Goal: Communication & Community: Answer question/provide support

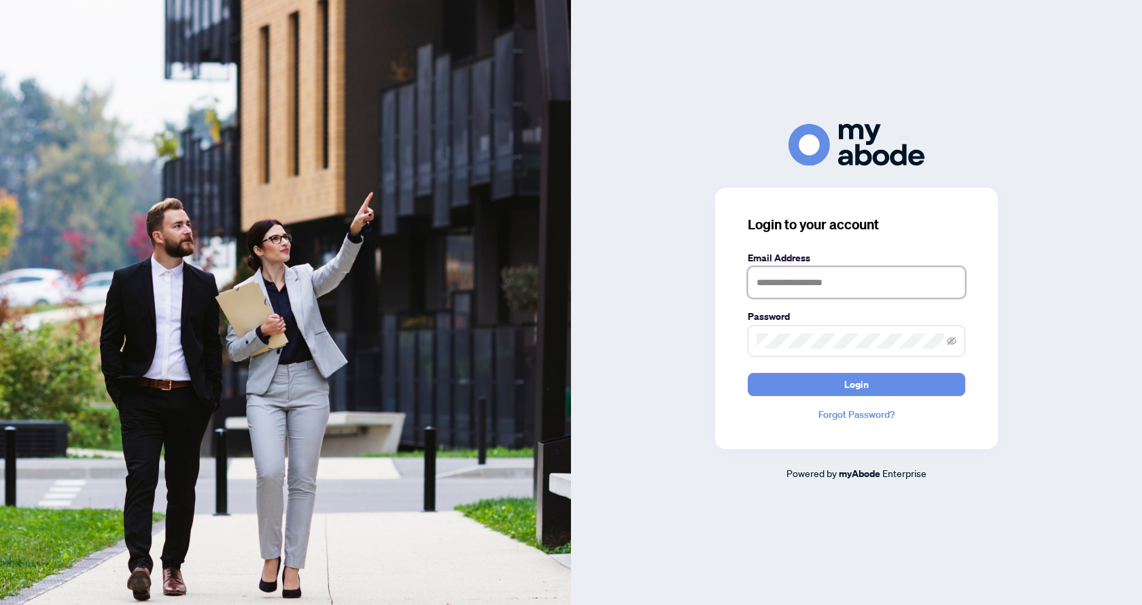
click at [834, 286] on input "text" at bounding box center [857, 282] width 218 height 31
type input "**********"
click at [748, 373] on button "Login" at bounding box center [857, 384] width 218 height 23
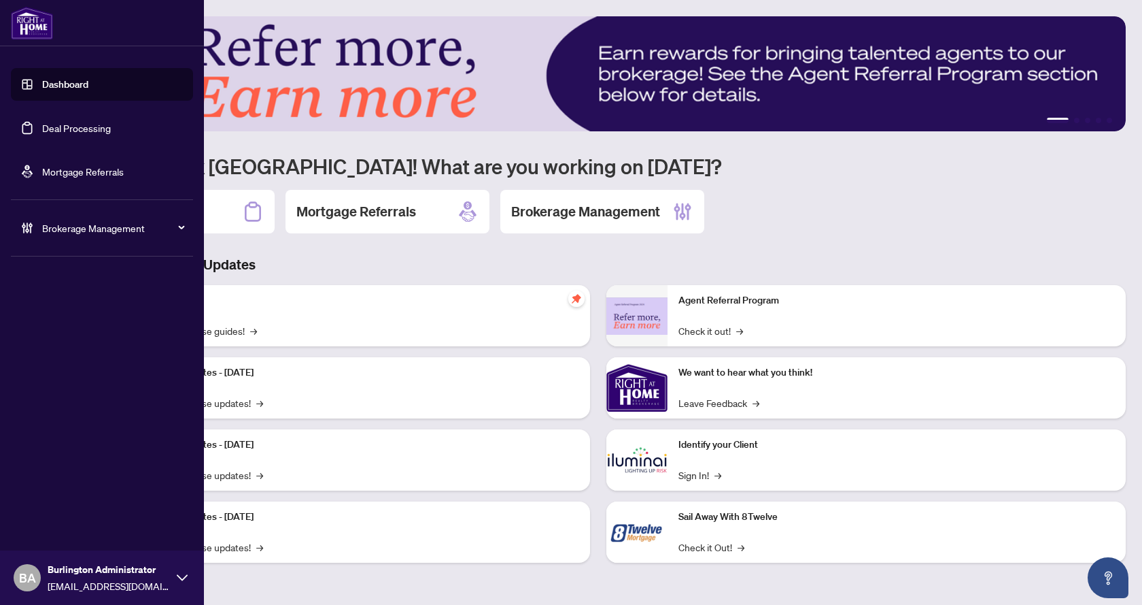
click at [45, 128] on link "Deal Processing" at bounding box center [76, 128] width 69 height 12
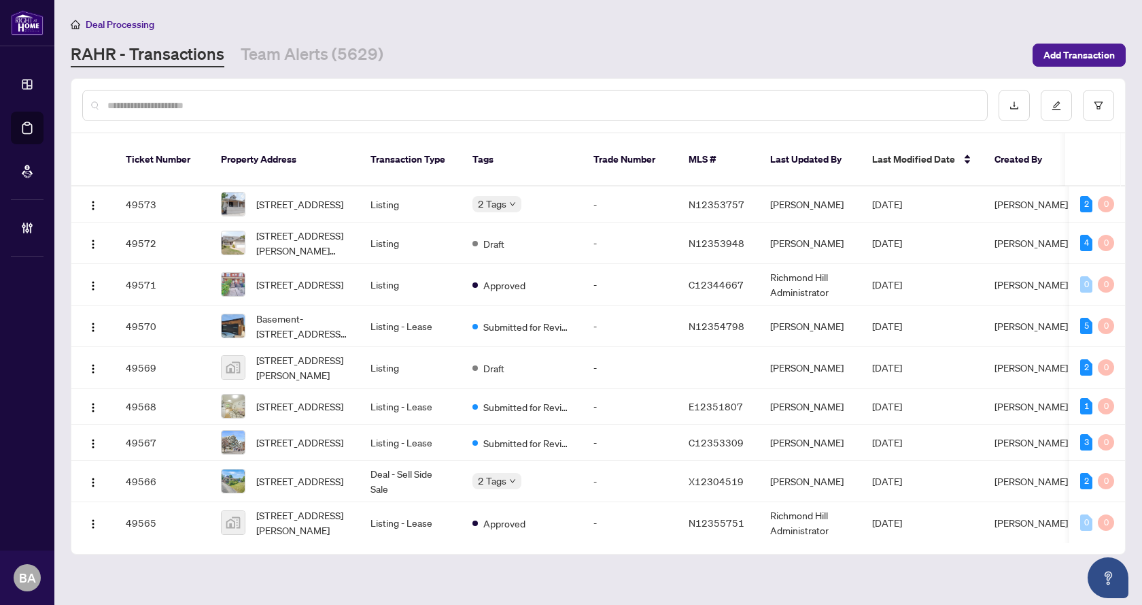
click at [186, 104] on input "text" at bounding box center [541, 105] width 869 height 15
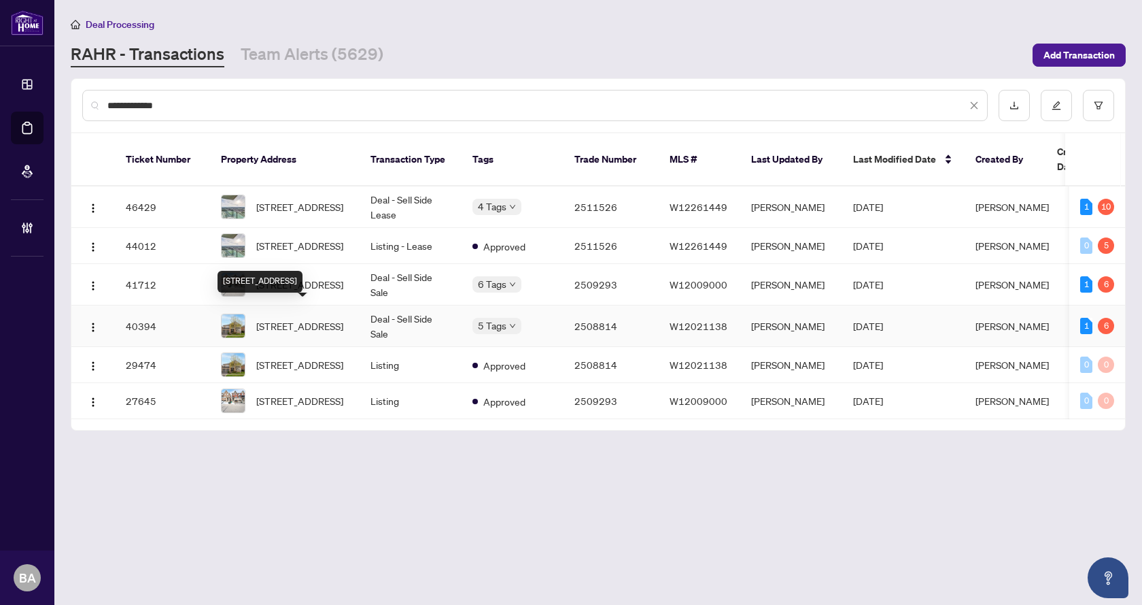
type input "**********"
click at [324, 318] on span "[STREET_ADDRESS]" at bounding box center [299, 325] width 87 height 15
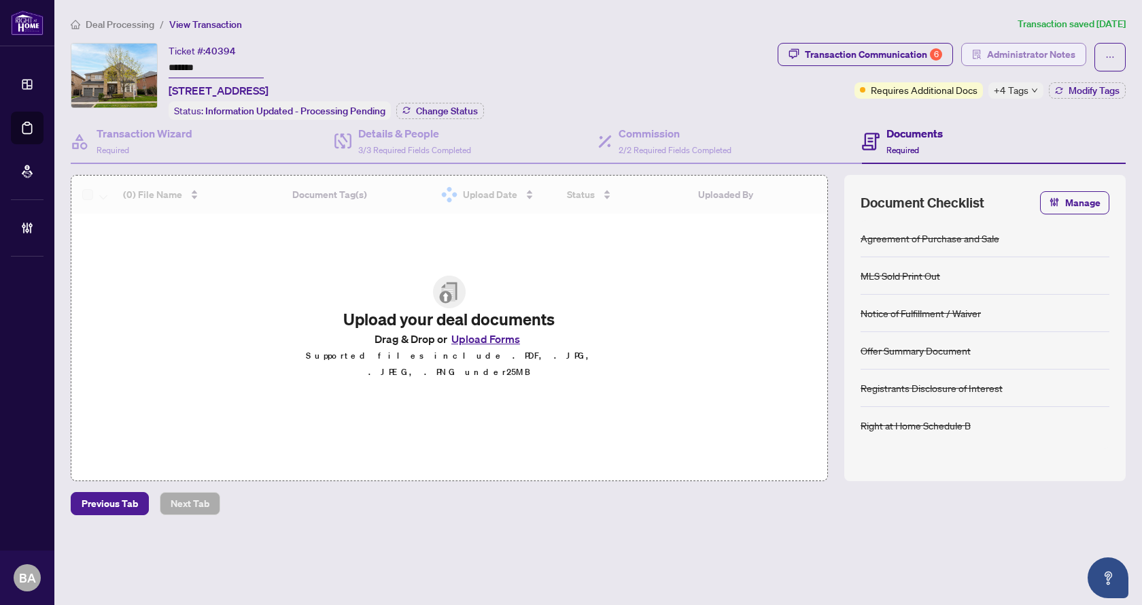
click at [1053, 54] on span "Administrator Notes" at bounding box center [1031, 55] width 88 height 22
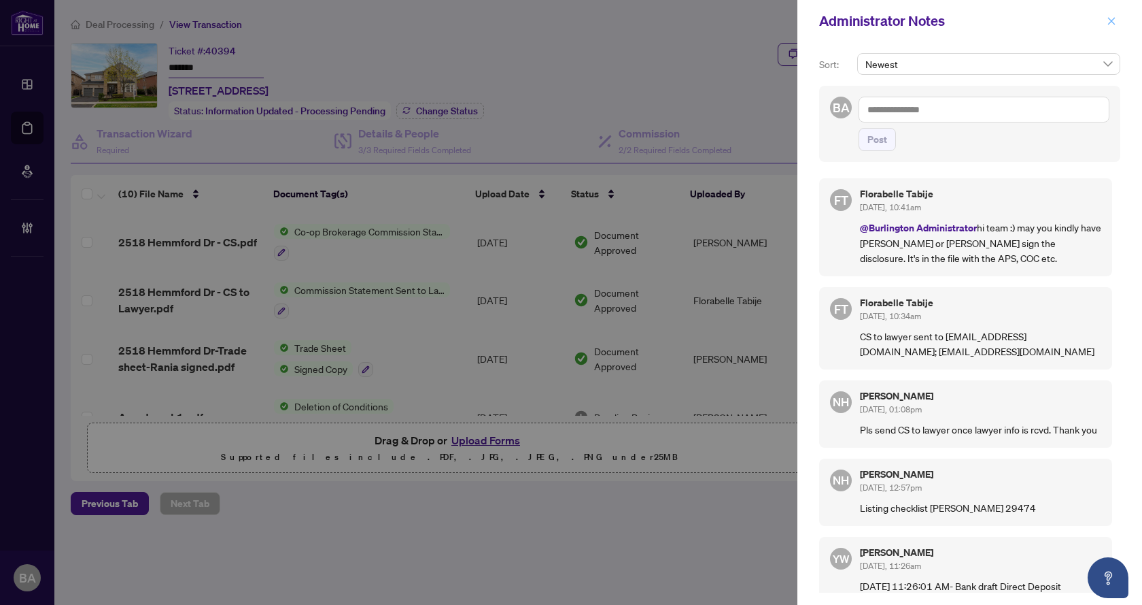
click at [1117, 20] on button "button" at bounding box center [1112, 21] width 18 height 16
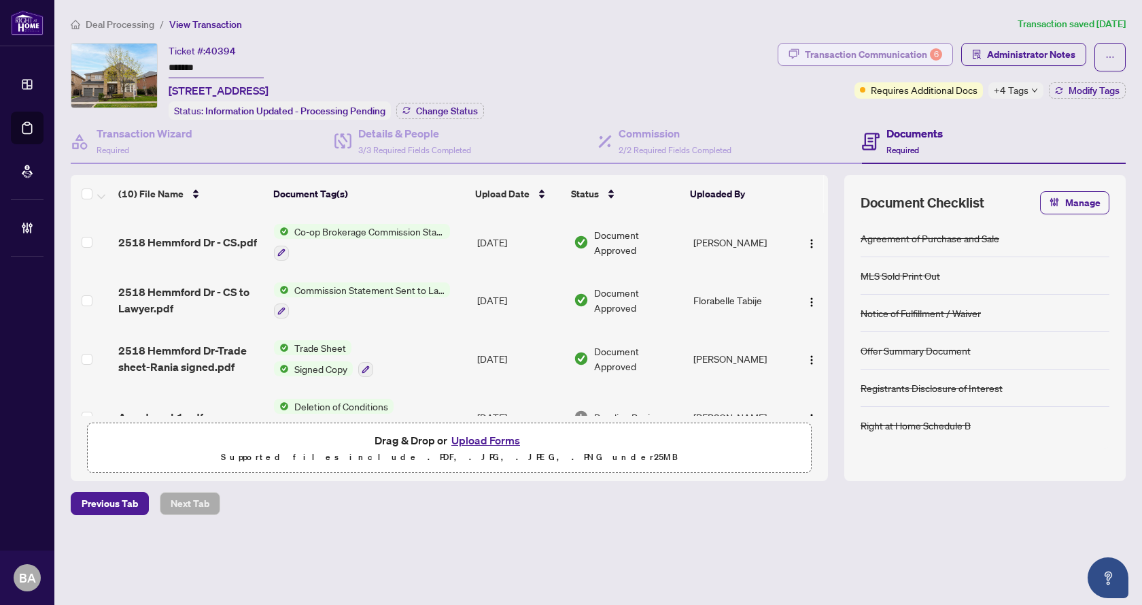
click at [838, 59] on div "Transaction Communication 6" at bounding box center [873, 55] width 137 height 22
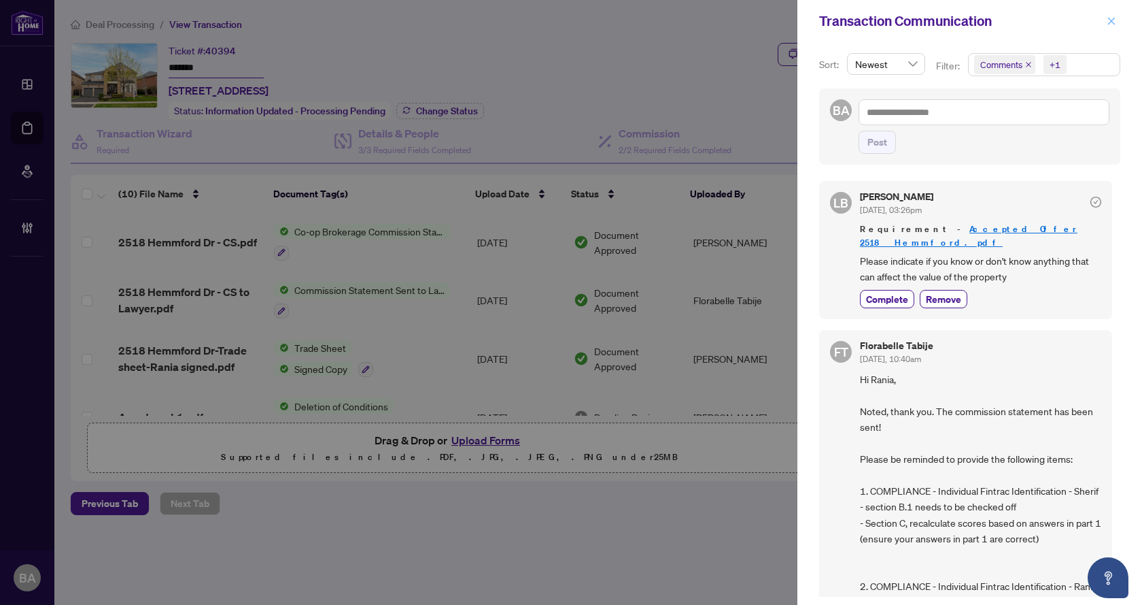
click at [1108, 19] on icon "close" at bounding box center [1112, 21] width 10 height 10
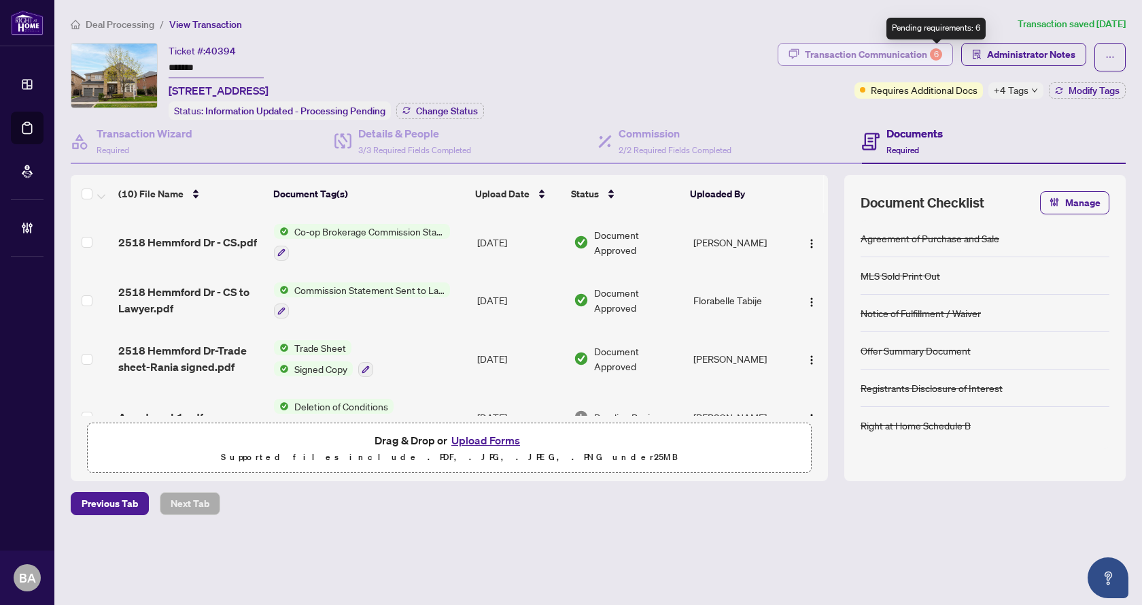
click at [933, 51] on div "6" at bounding box center [936, 54] width 12 height 12
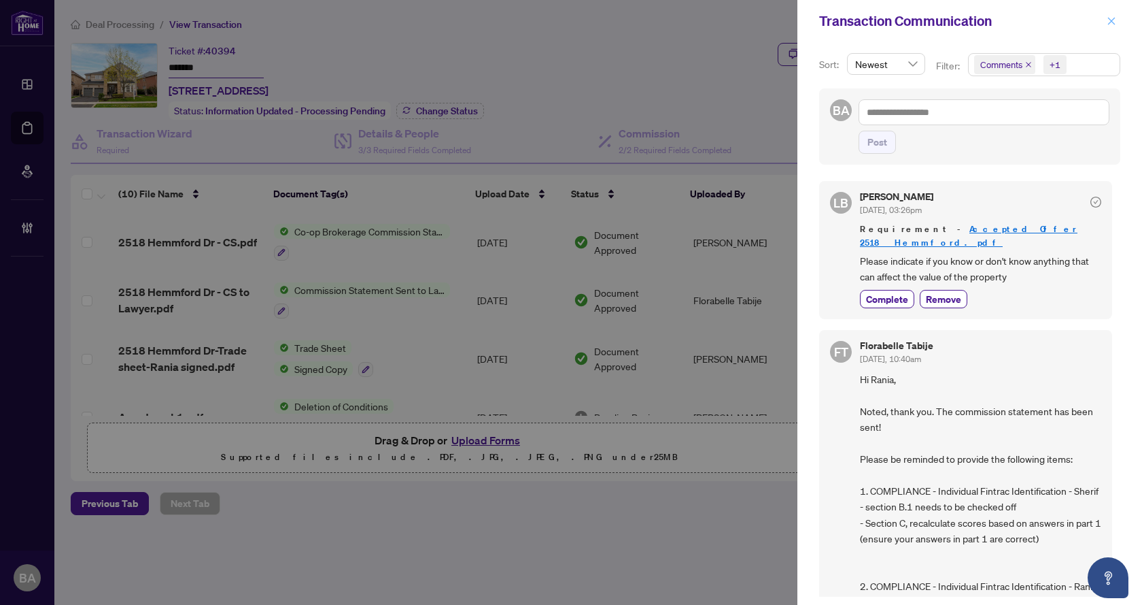
click at [1110, 23] on icon "close" at bounding box center [1111, 20] width 7 height 7
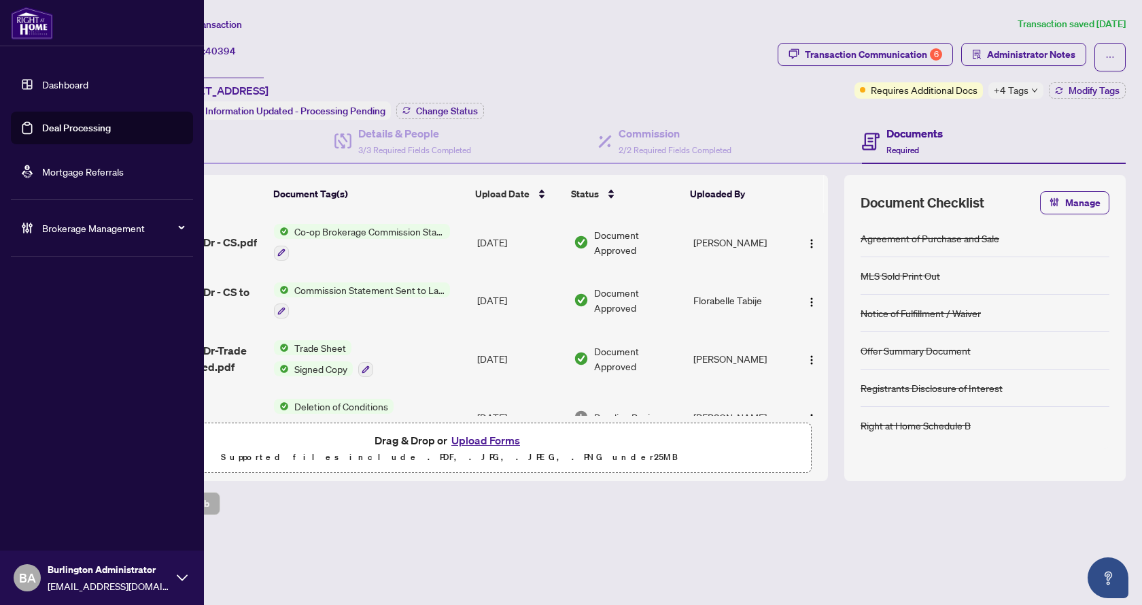
click at [61, 122] on link "Deal Processing" at bounding box center [76, 128] width 69 height 12
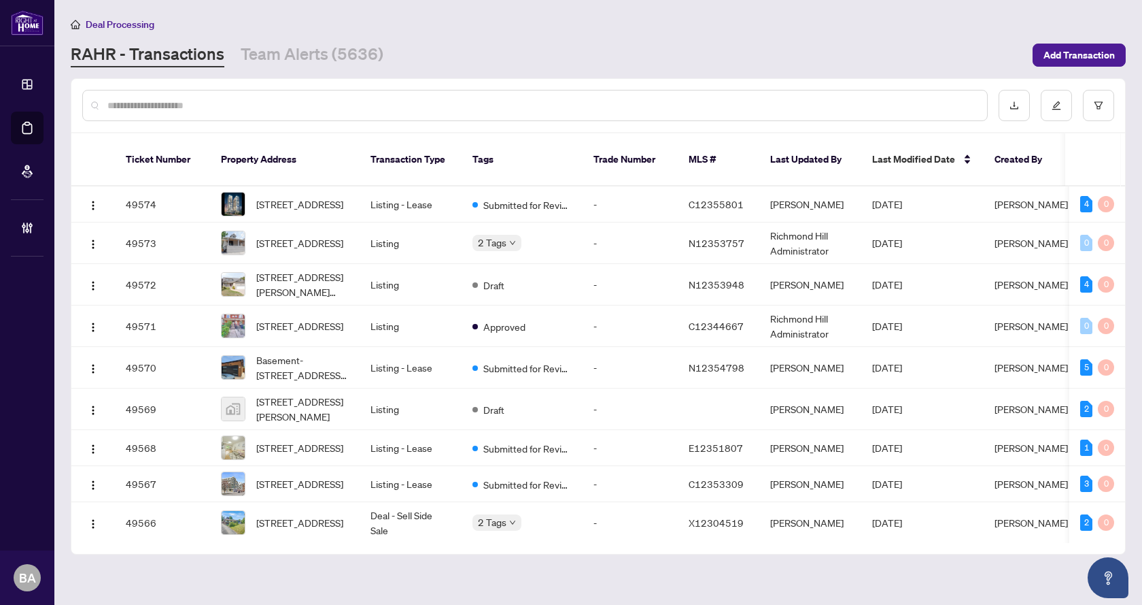
click at [254, 107] on input "text" at bounding box center [541, 105] width 869 height 15
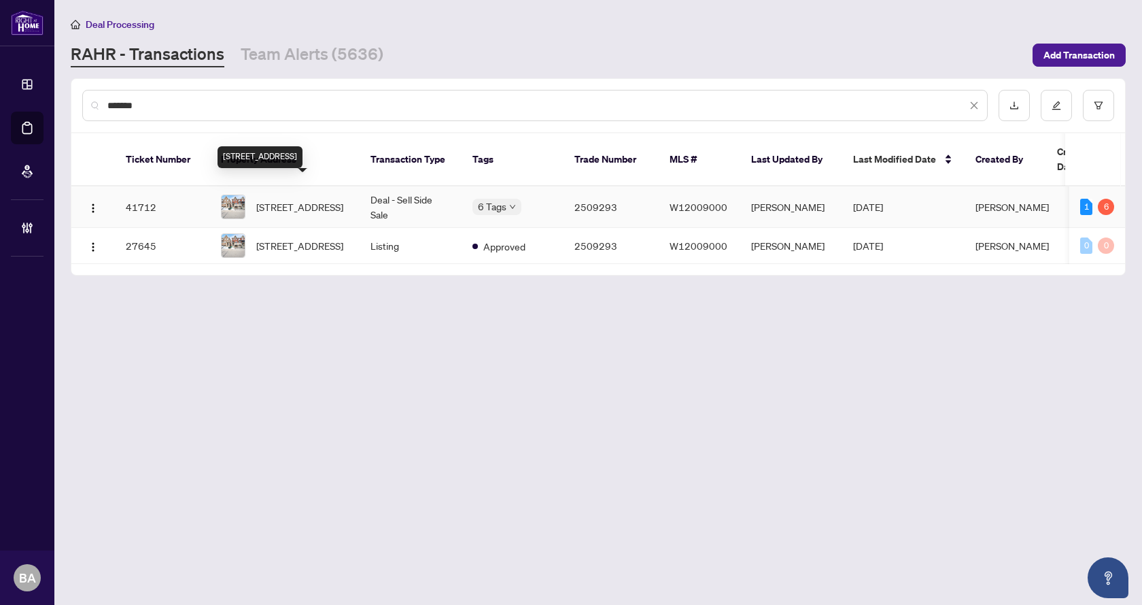
type input "*******"
click at [309, 199] on span "[STREET_ADDRESS]" at bounding box center [299, 206] width 87 height 15
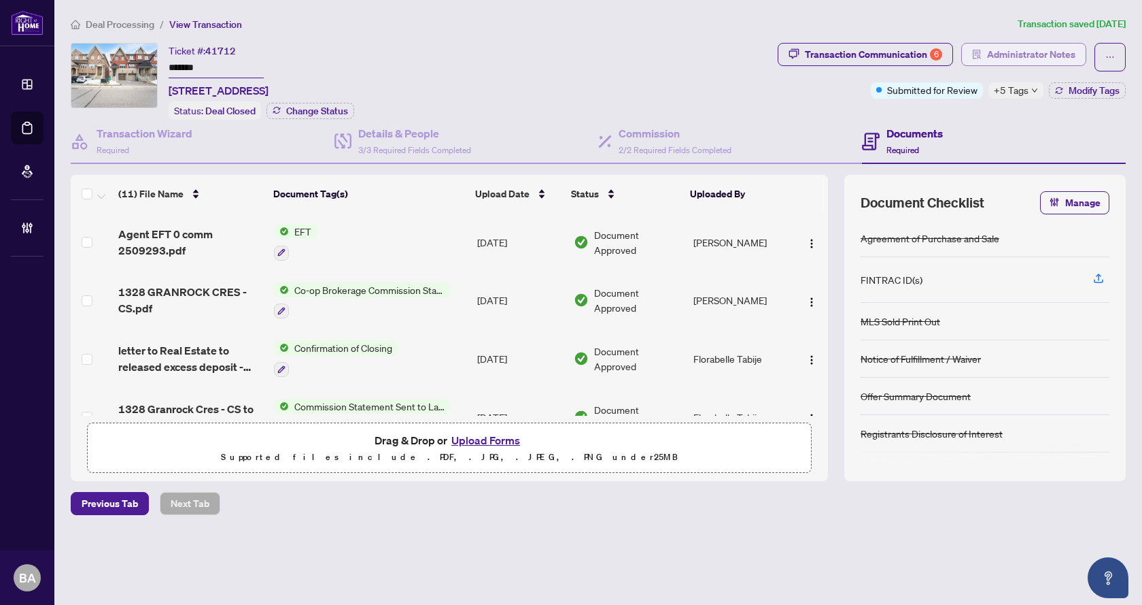
click at [1011, 52] on span "Administrator Notes" at bounding box center [1031, 55] width 88 height 22
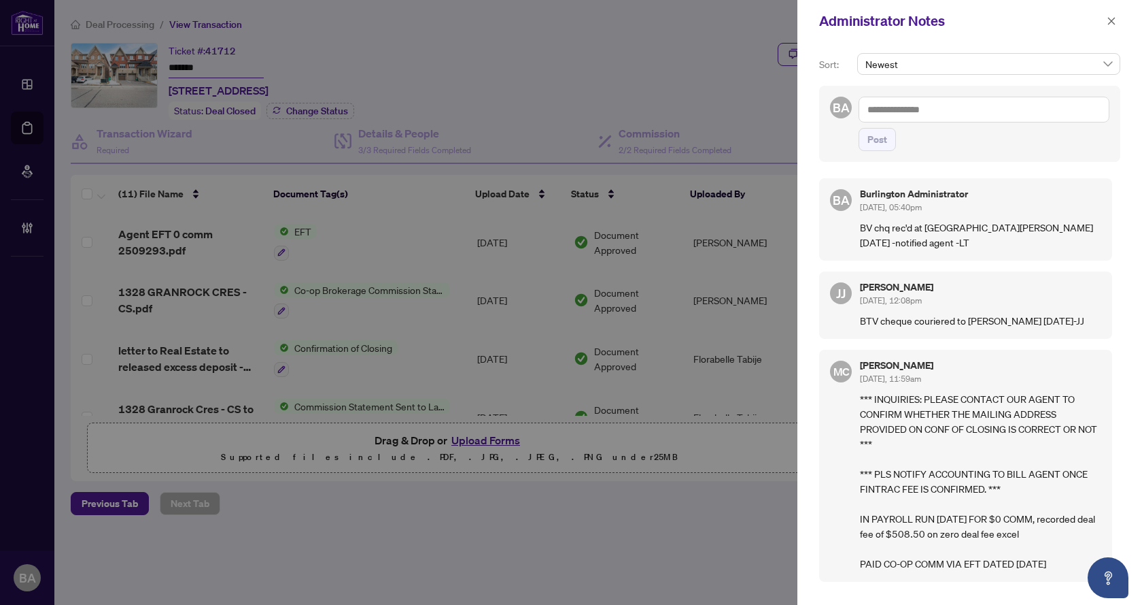
click at [953, 112] on textarea at bounding box center [984, 110] width 251 height 26
type textarea "**********"
click at [882, 139] on span "Post" at bounding box center [878, 140] width 20 height 22
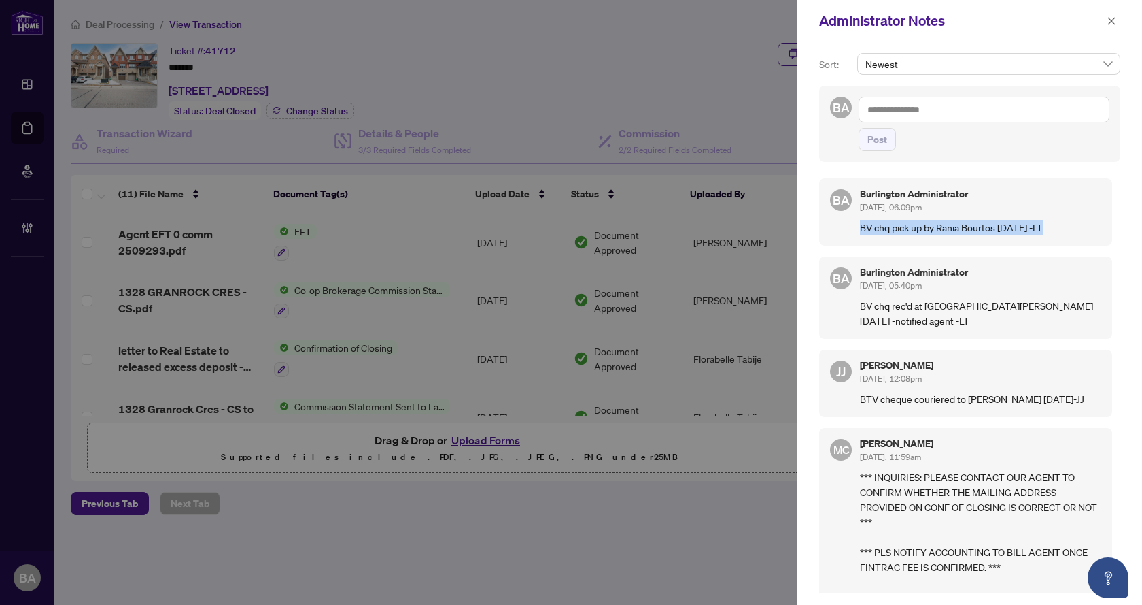
drag, startPoint x: 1052, startPoint y: 231, endPoint x: 856, endPoint y: 243, distance: 196.2
click at [856, 243] on div "BA Burlington Administrator [DATE], 06:09pm BV chq pick up by Rania Bourtos [DA…" at bounding box center [965, 211] width 293 height 67
copy p "BV chq pick up by Rania Bourtos [DATE] -LT"
click at [1109, 20] on icon "close" at bounding box center [1112, 21] width 10 height 10
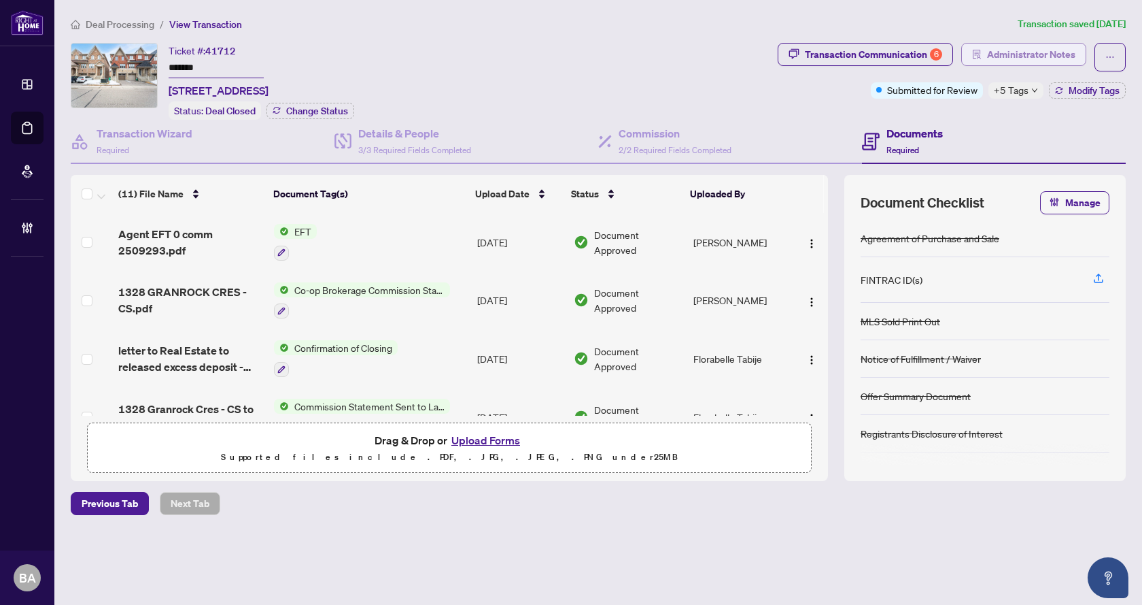
click at [988, 58] on span "Administrator Notes" at bounding box center [1031, 55] width 88 height 22
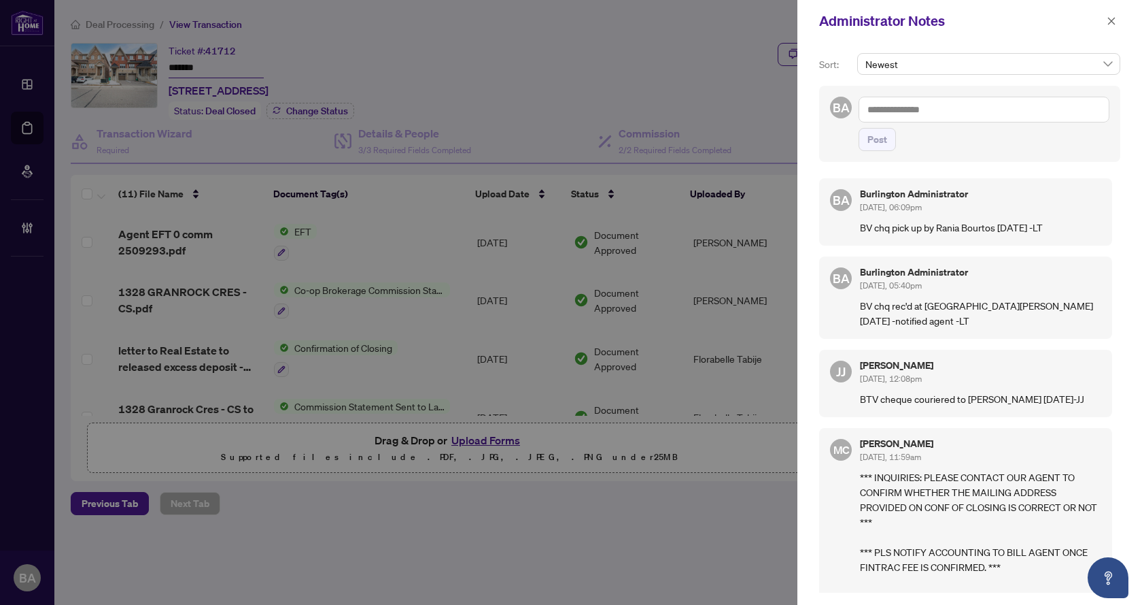
click at [430, 500] on div at bounding box center [571, 302] width 1142 height 605
click at [1114, 22] on icon "close" at bounding box center [1112, 21] width 10 height 10
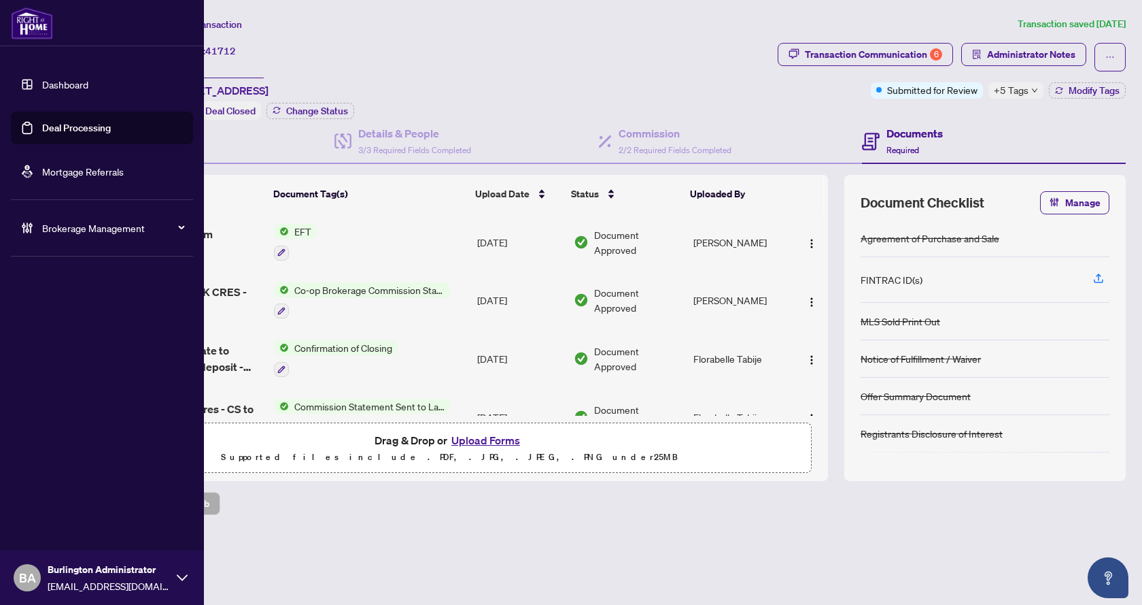
click at [74, 131] on link "Deal Processing" at bounding box center [76, 128] width 69 height 12
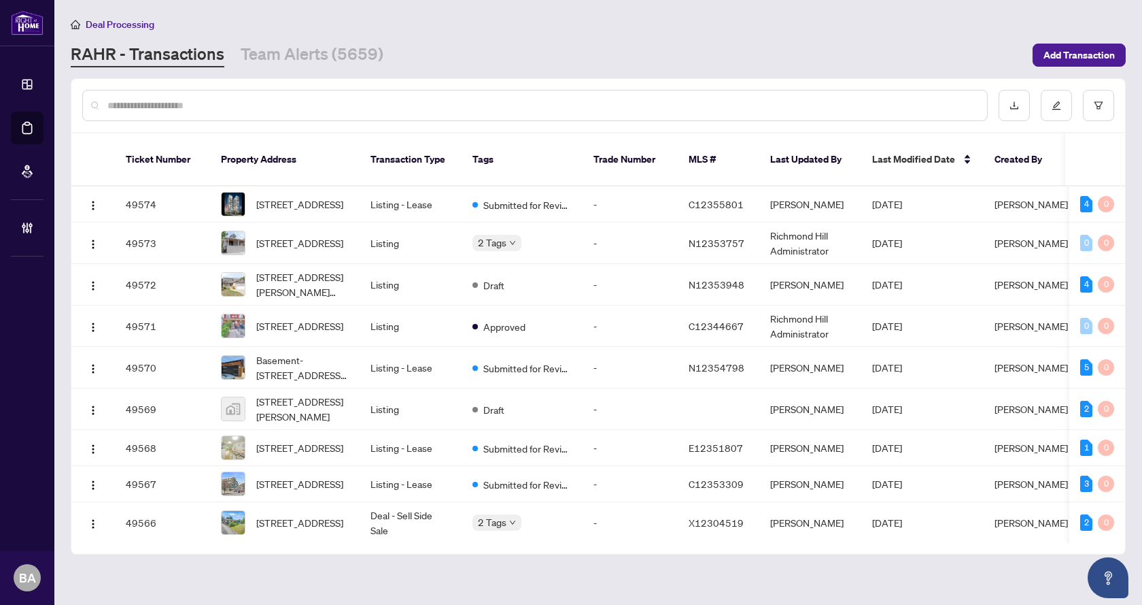
click at [262, 112] on div at bounding box center [535, 105] width 906 height 31
click at [262, 105] on input "text" at bounding box center [541, 105] width 869 height 15
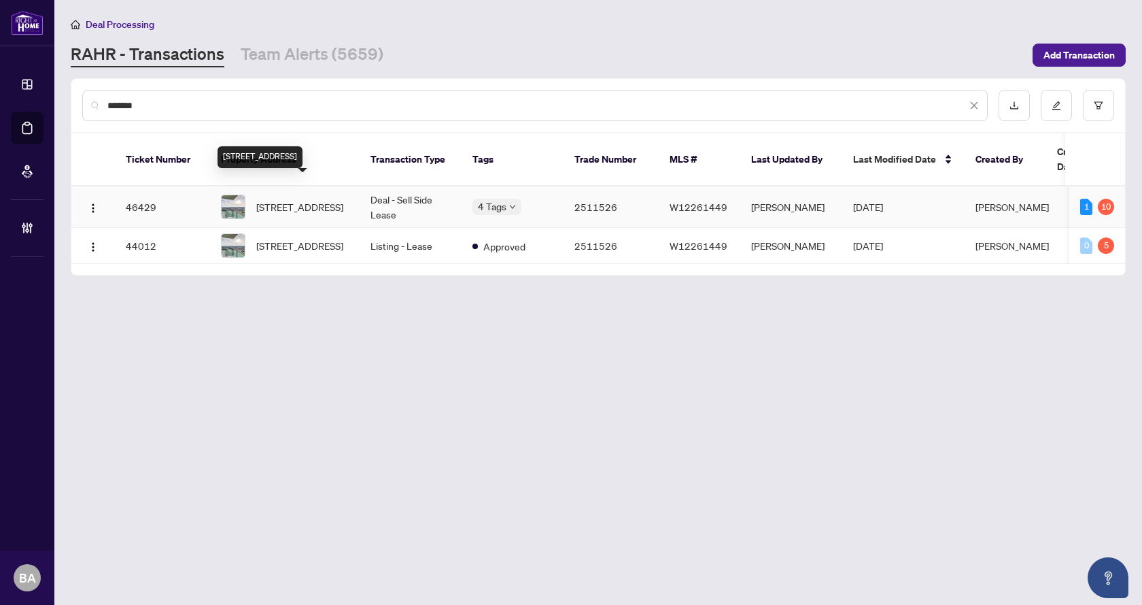
type input "*******"
click at [308, 199] on span "[STREET_ADDRESS]" at bounding box center [299, 206] width 87 height 15
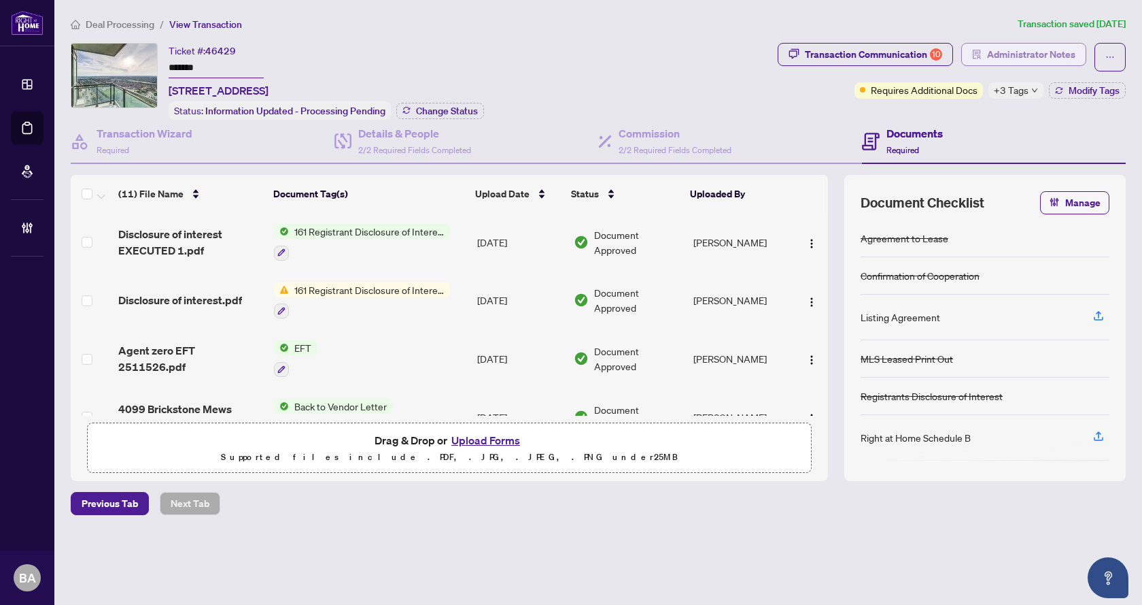
click at [1042, 54] on span "Administrator Notes" at bounding box center [1031, 55] width 88 height 22
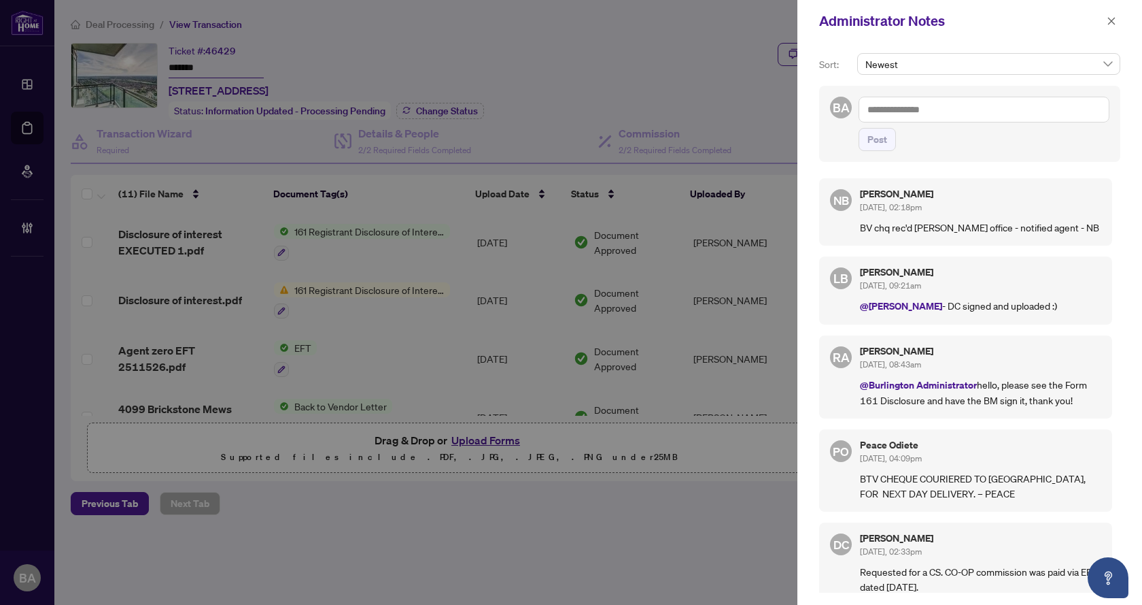
click at [901, 111] on textarea at bounding box center [984, 110] width 251 height 26
paste textarea "**********"
type textarea "**********"
click at [876, 140] on span "Post" at bounding box center [878, 140] width 20 height 22
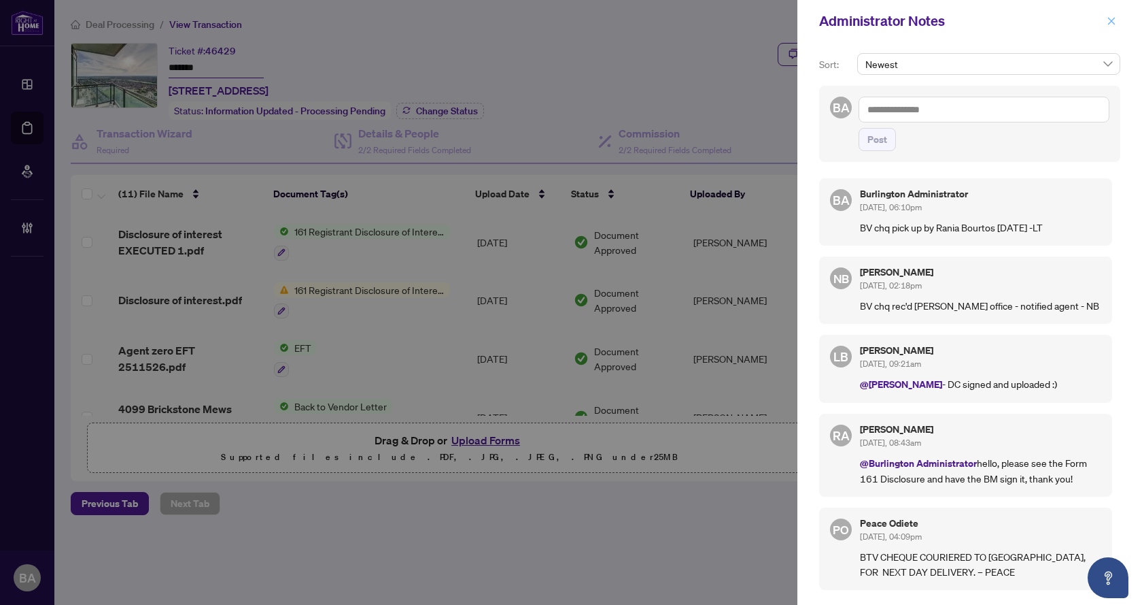
click at [1110, 19] on icon "close" at bounding box center [1112, 21] width 10 height 10
